Goal: Navigation & Orientation: Go to known website

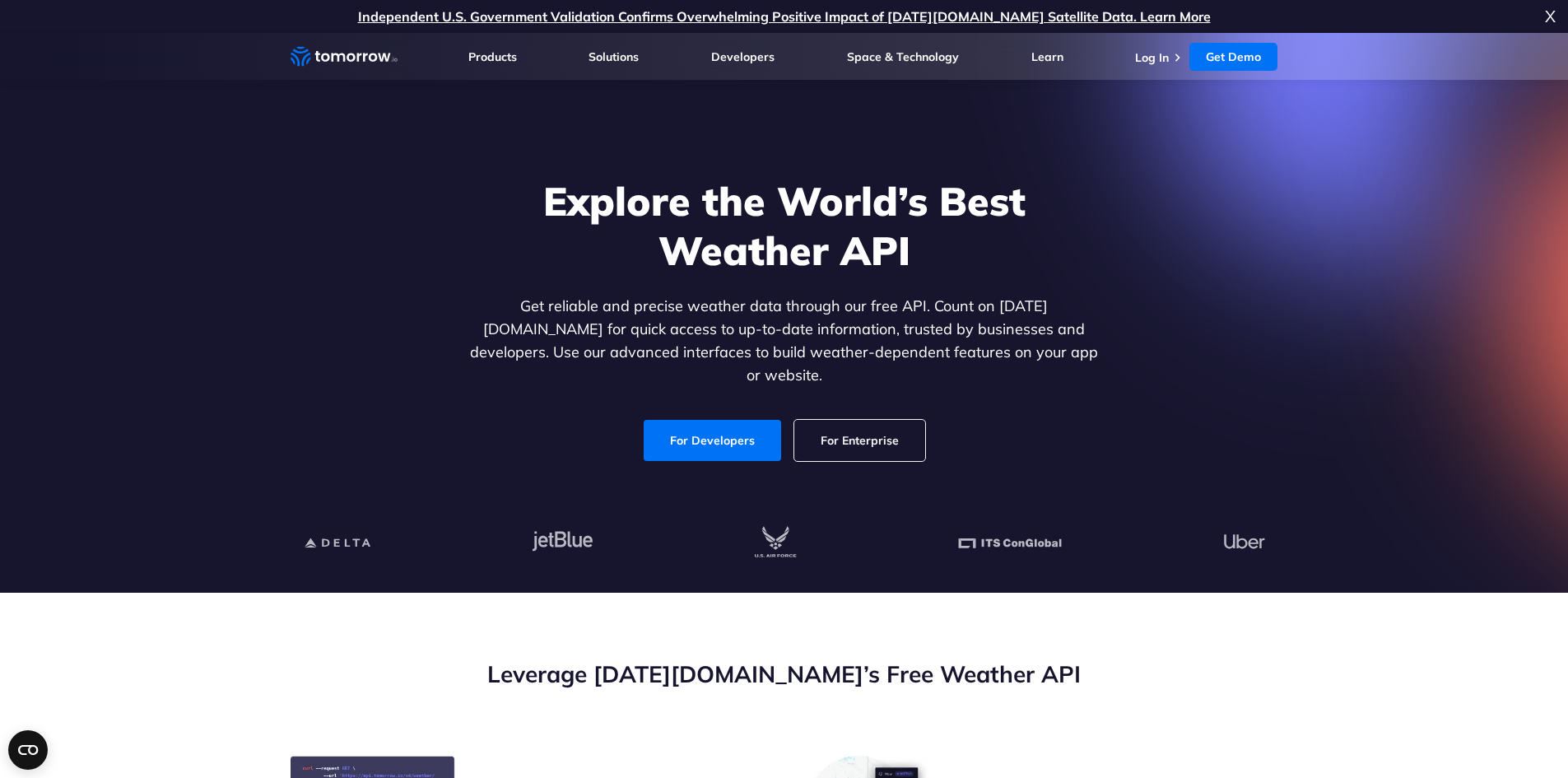
click at [1178, 64] on li "Log In" at bounding box center [1160, 57] width 50 height 17
click at [1173, 61] on li "Log In" at bounding box center [1160, 57] width 50 height 17
click at [1254, 60] on link "Get Demo" at bounding box center [1233, 57] width 88 height 28
click at [1169, 57] on link "Log In" at bounding box center [1152, 57] width 34 height 15
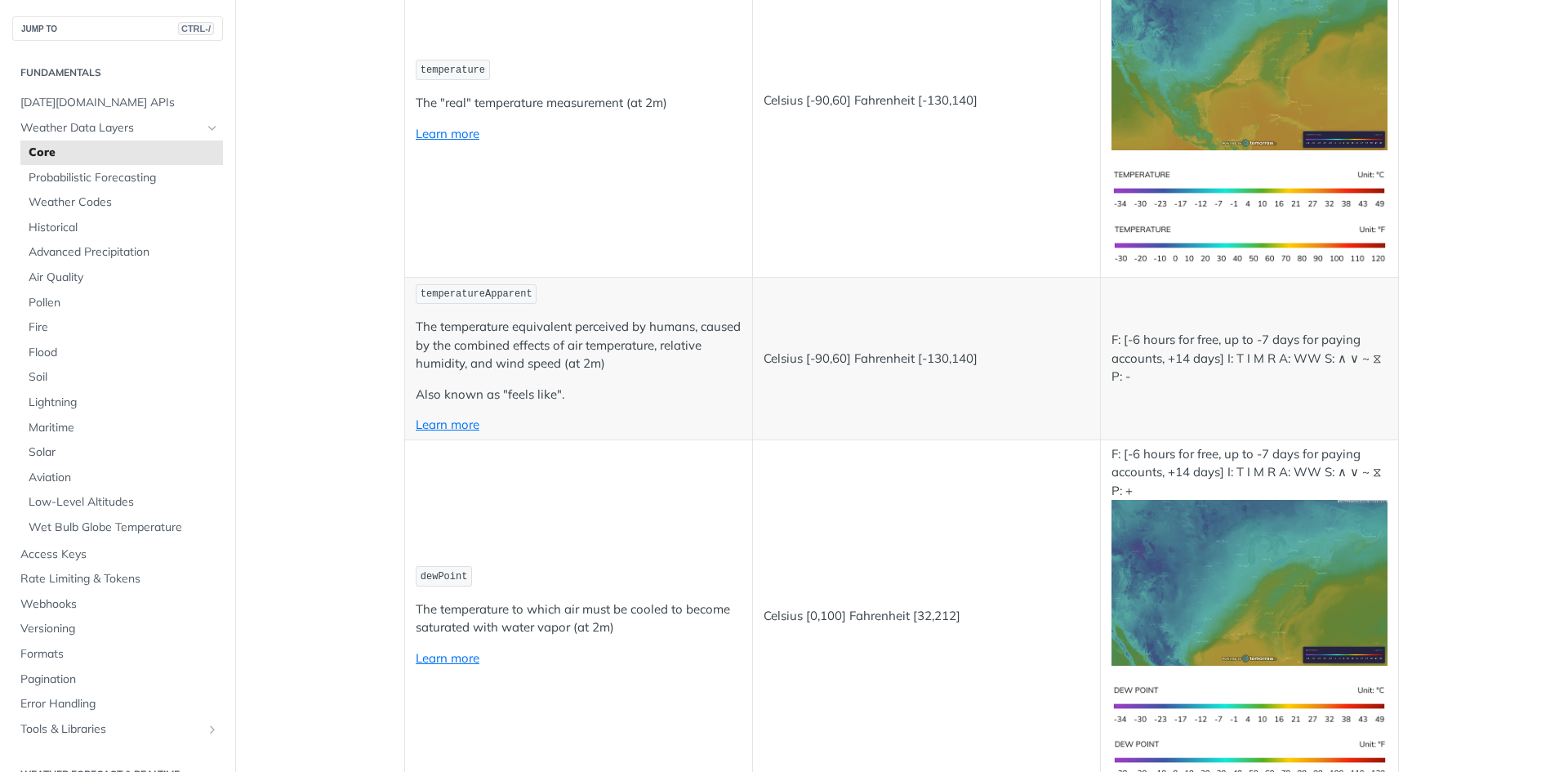
scroll to position [409, 0]
